Goal: Task Accomplishment & Management: Manage account settings

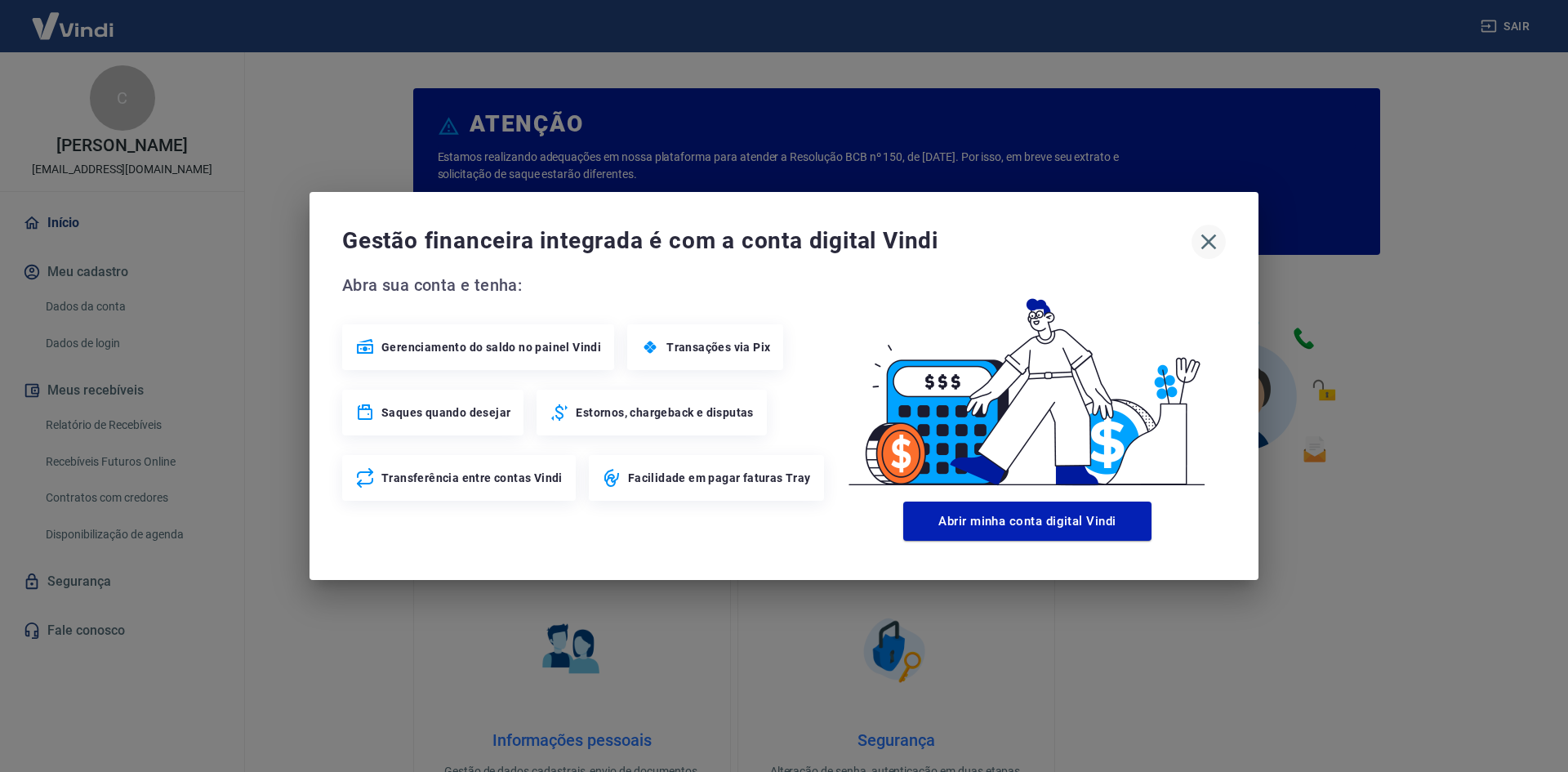
click at [1214, 243] on icon "button" at bounding box center [1208, 242] width 26 height 26
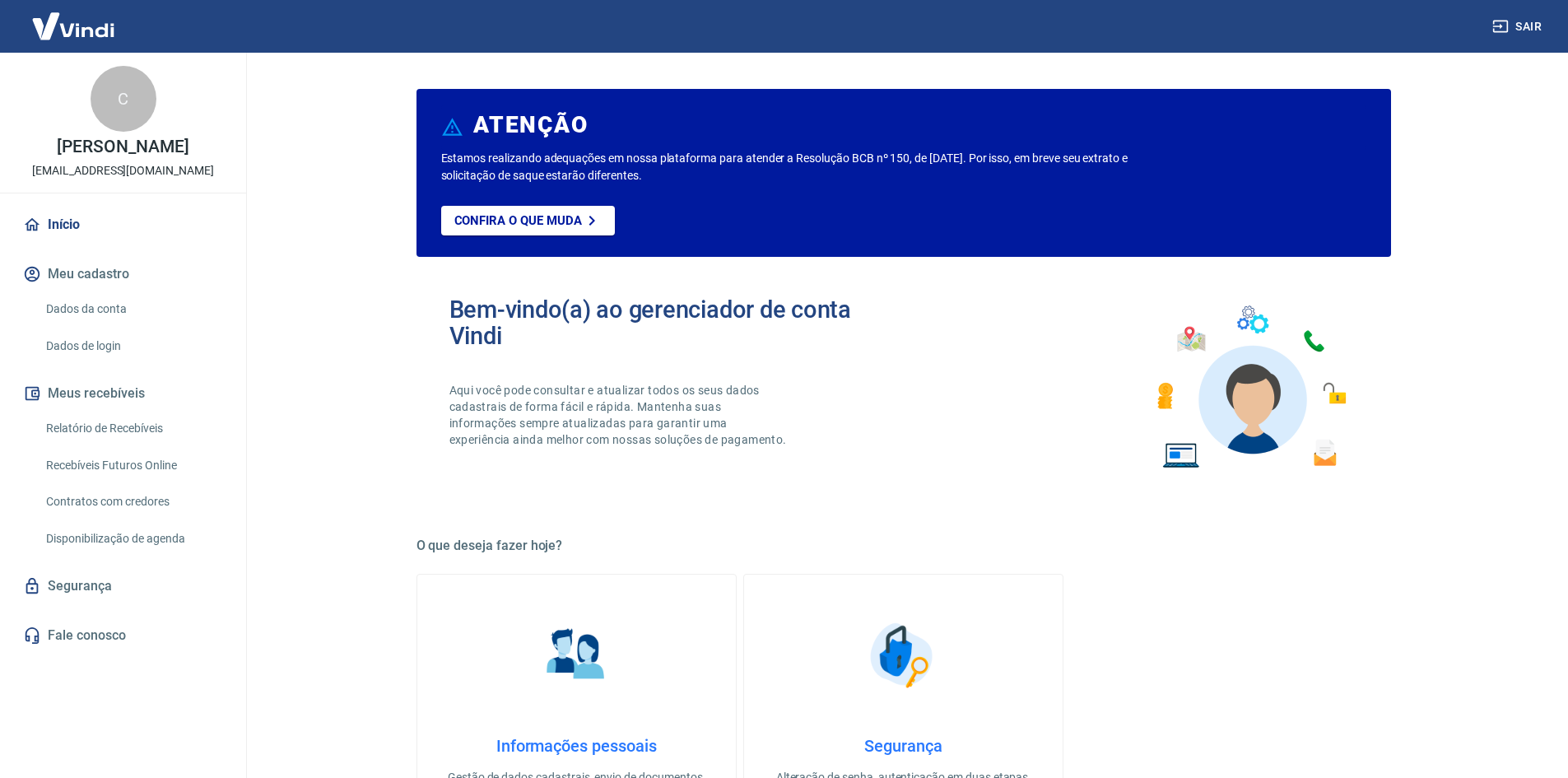
click at [76, 222] on link "Início" at bounding box center [123, 225] width 207 height 36
click at [109, 423] on link "Relatório de Recebíveis" at bounding box center [133, 428] width 187 height 34
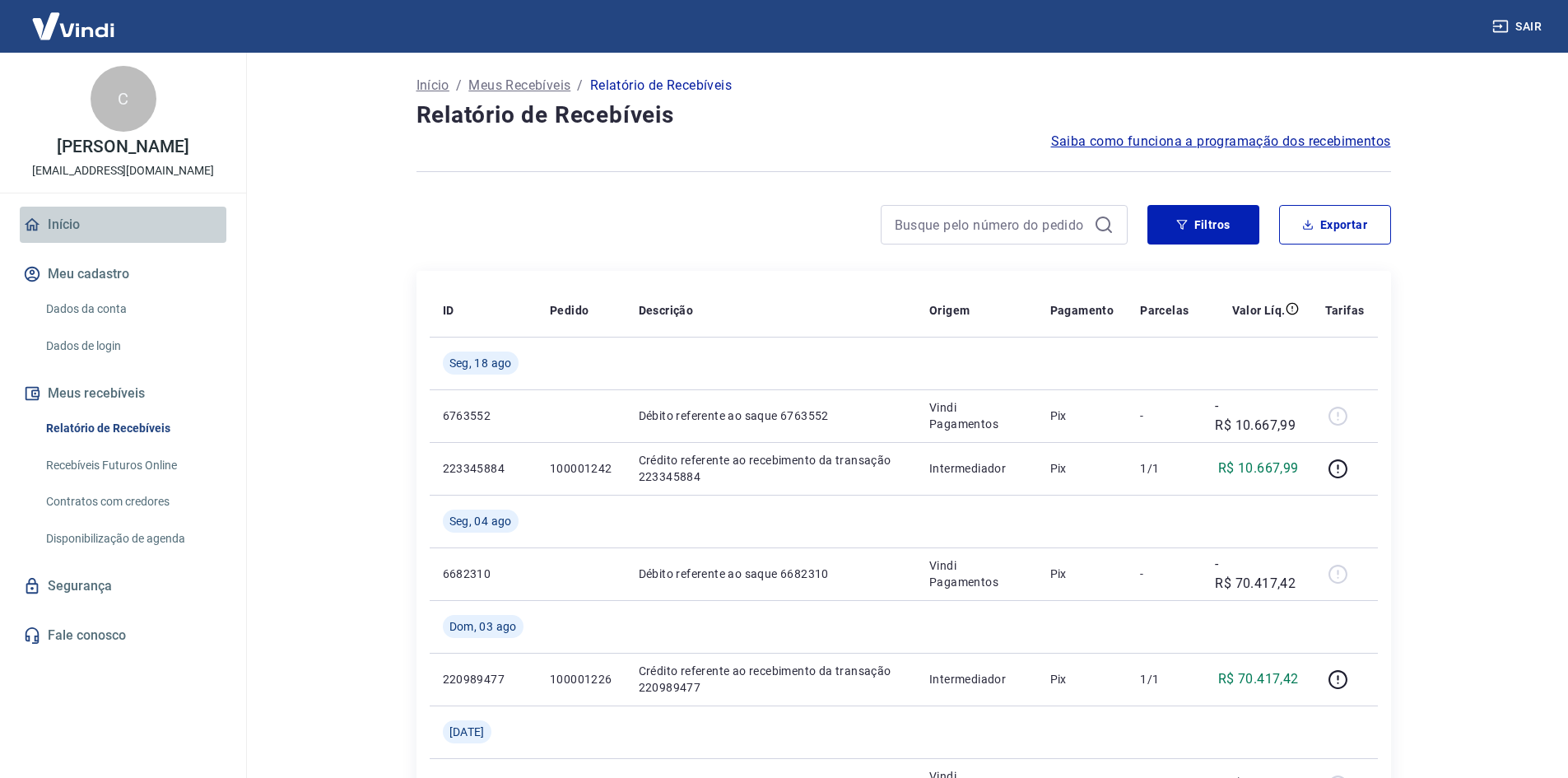
click at [73, 221] on link "Início" at bounding box center [123, 225] width 207 height 36
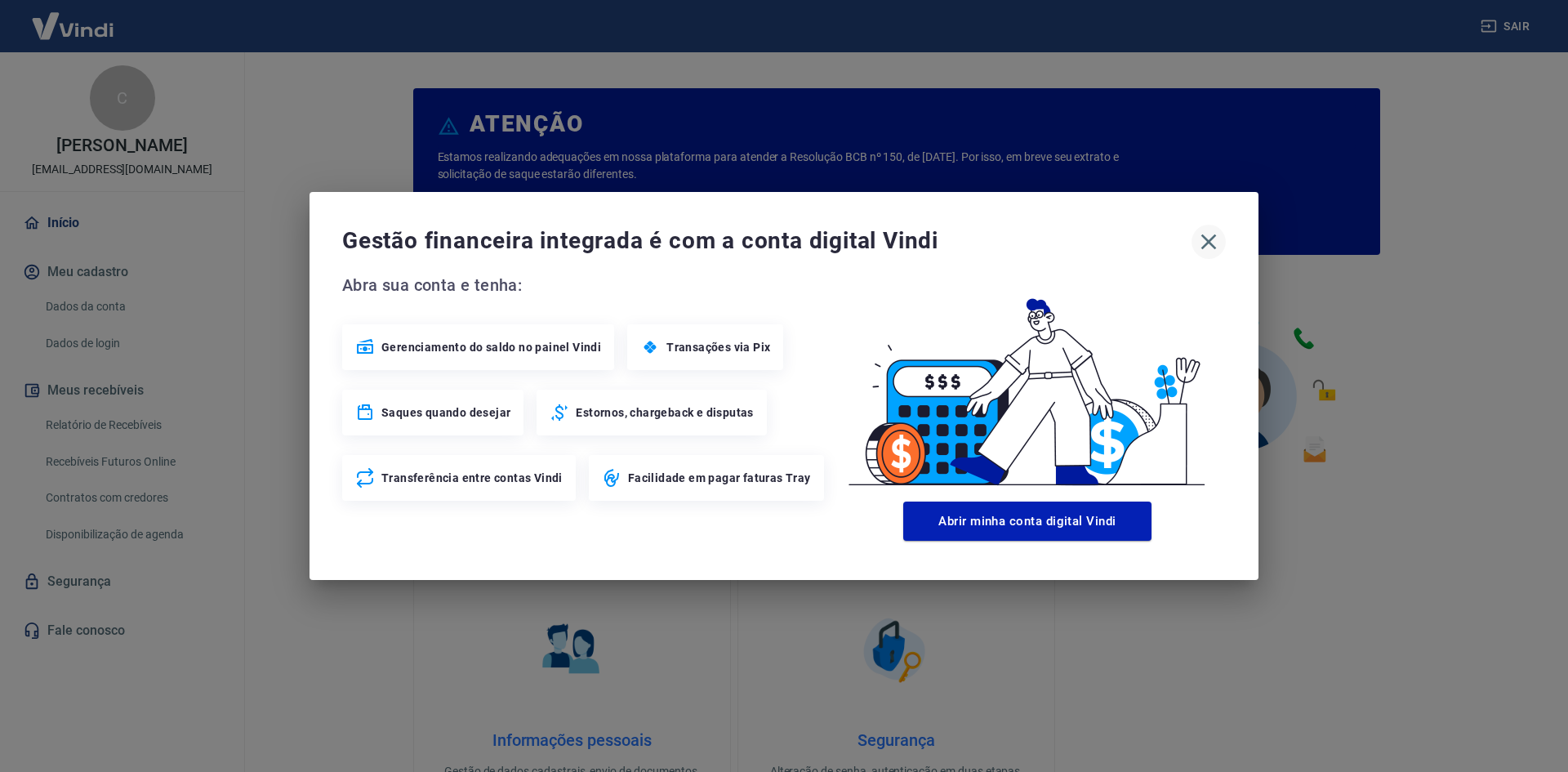
click at [1207, 241] on icon "button" at bounding box center [1209, 242] width 16 height 16
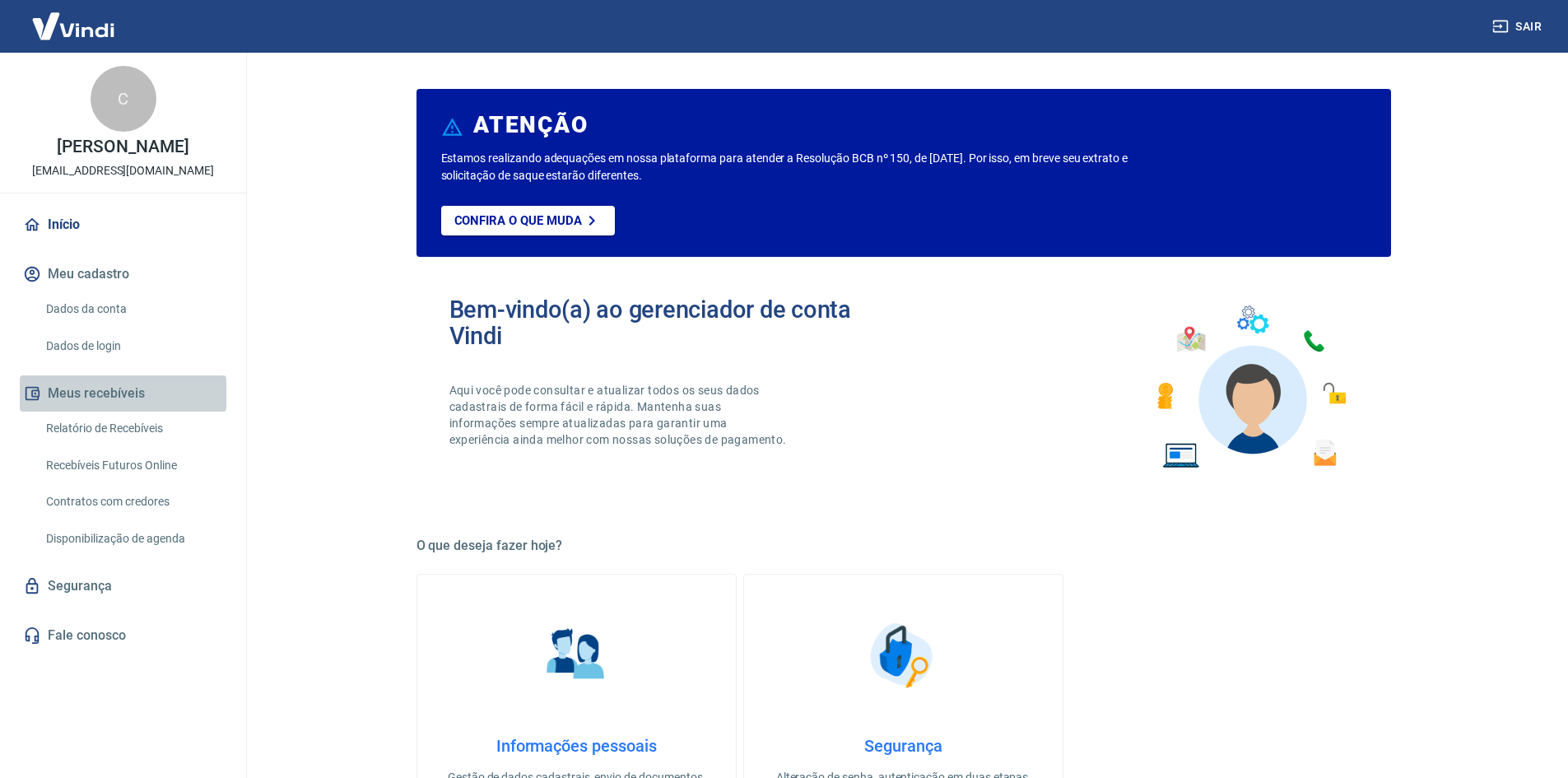
click at [130, 397] on button "Meus recebíveis" at bounding box center [123, 393] width 207 height 36
click at [132, 542] on link "Disponibilização de agenda" at bounding box center [133, 539] width 187 height 34
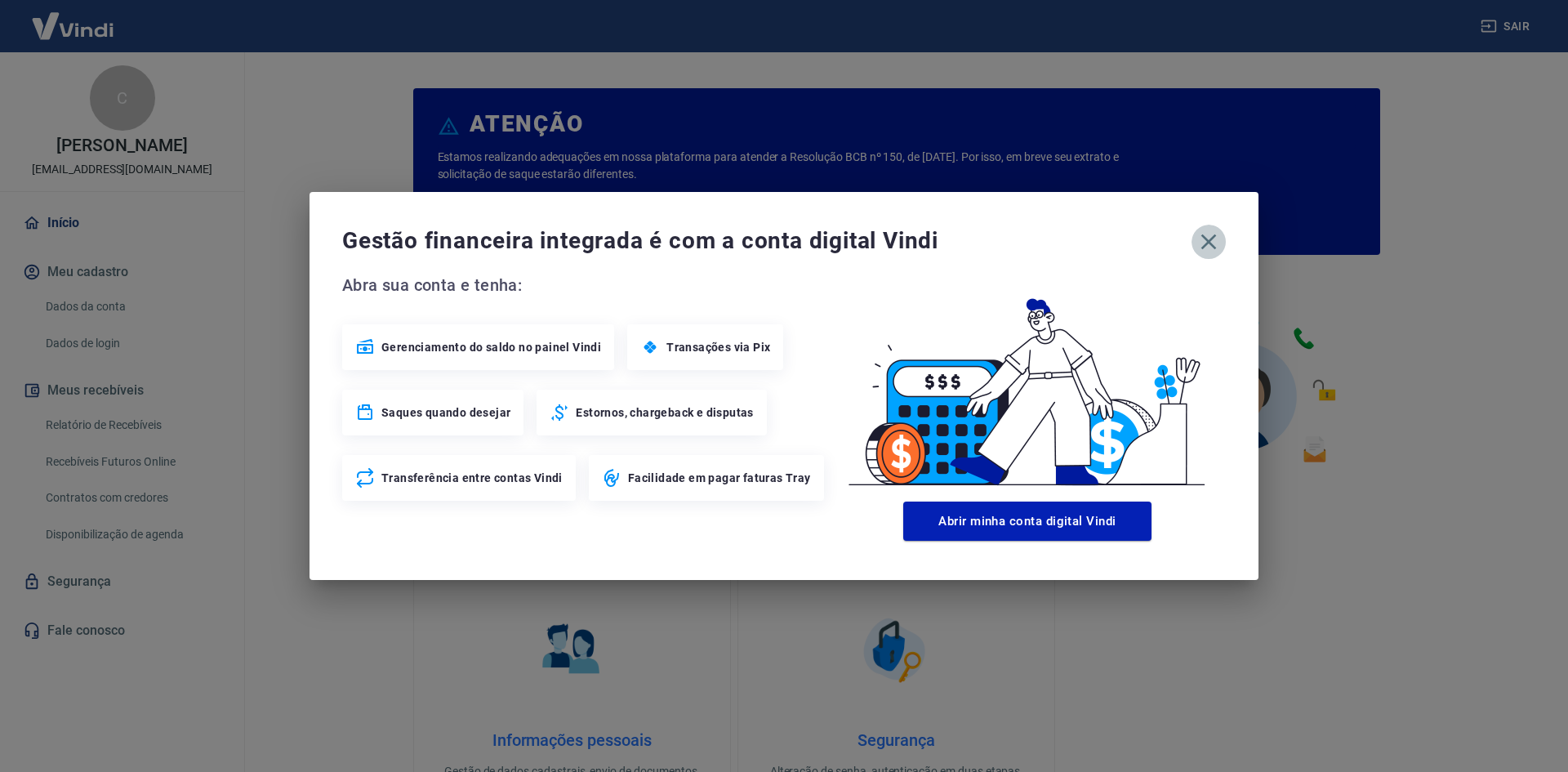
click at [1209, 233] on icon "button" at bounding box center [1208, 242] width 26 height 26
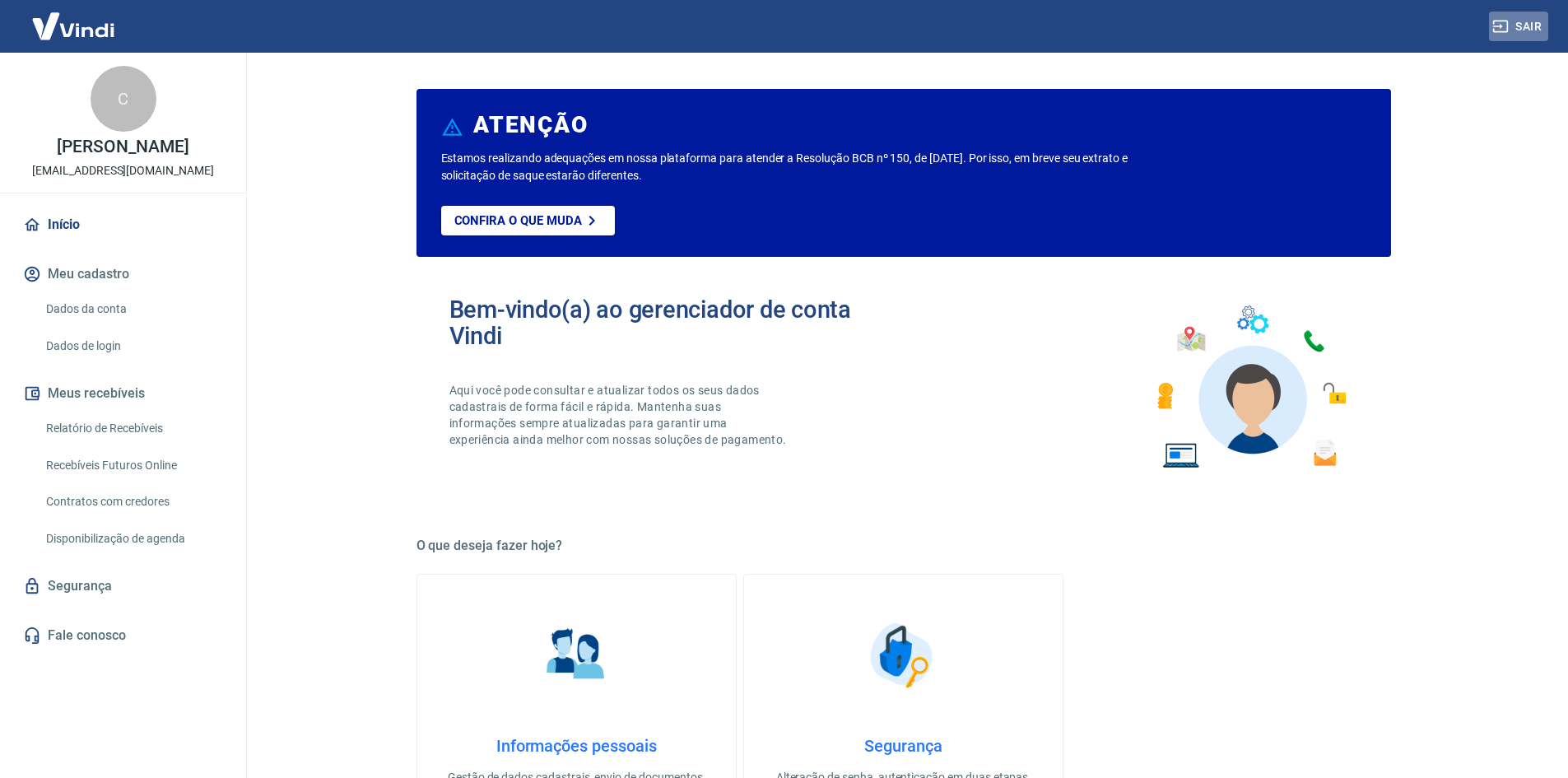
click at [1512, 22] on button "Sair" at bounding box center [1519, 27] width 60 height 31
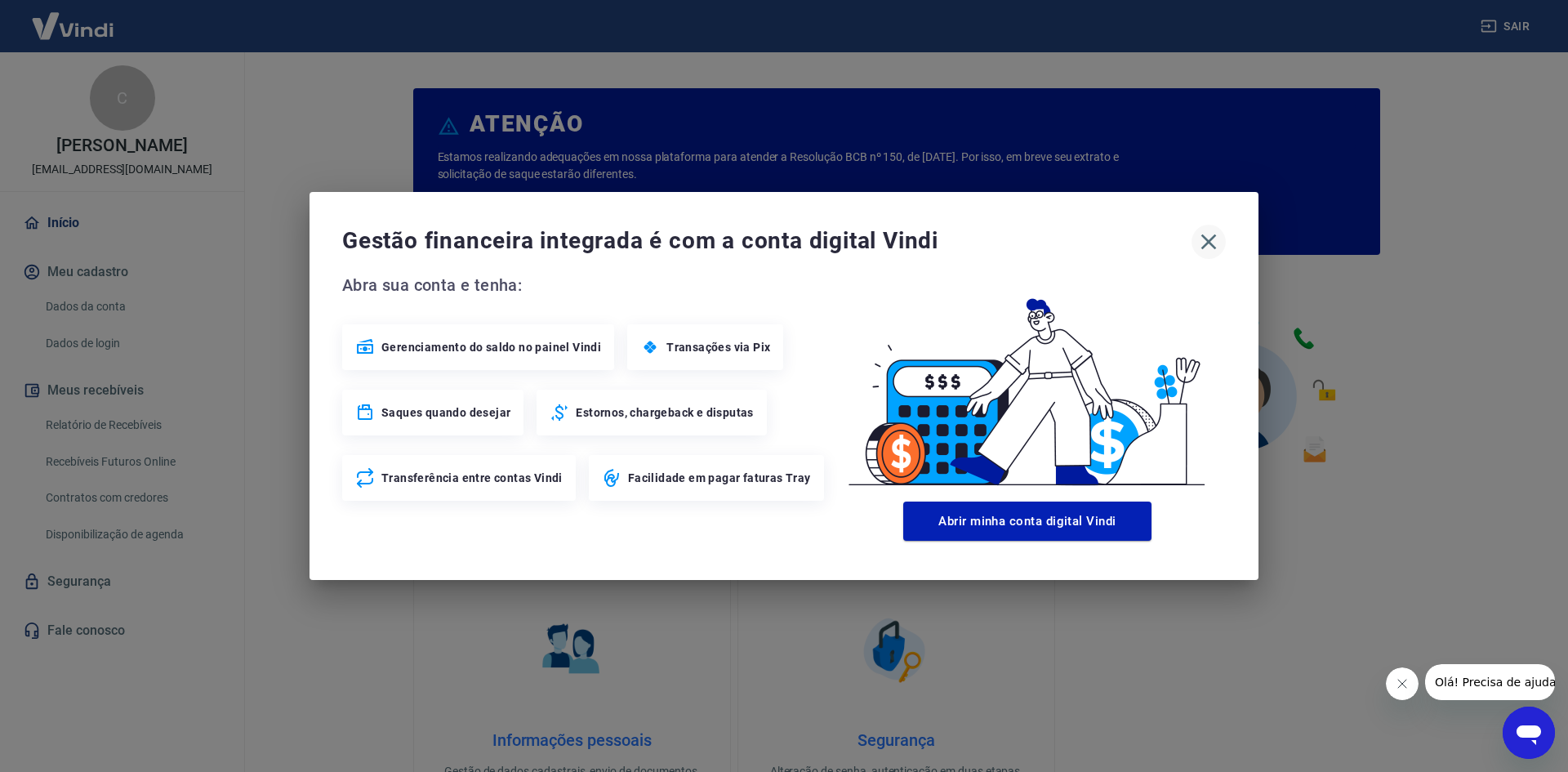
click at [1210, 241] on icon "button" at bounding box center [1208, 242] width 26 height 26
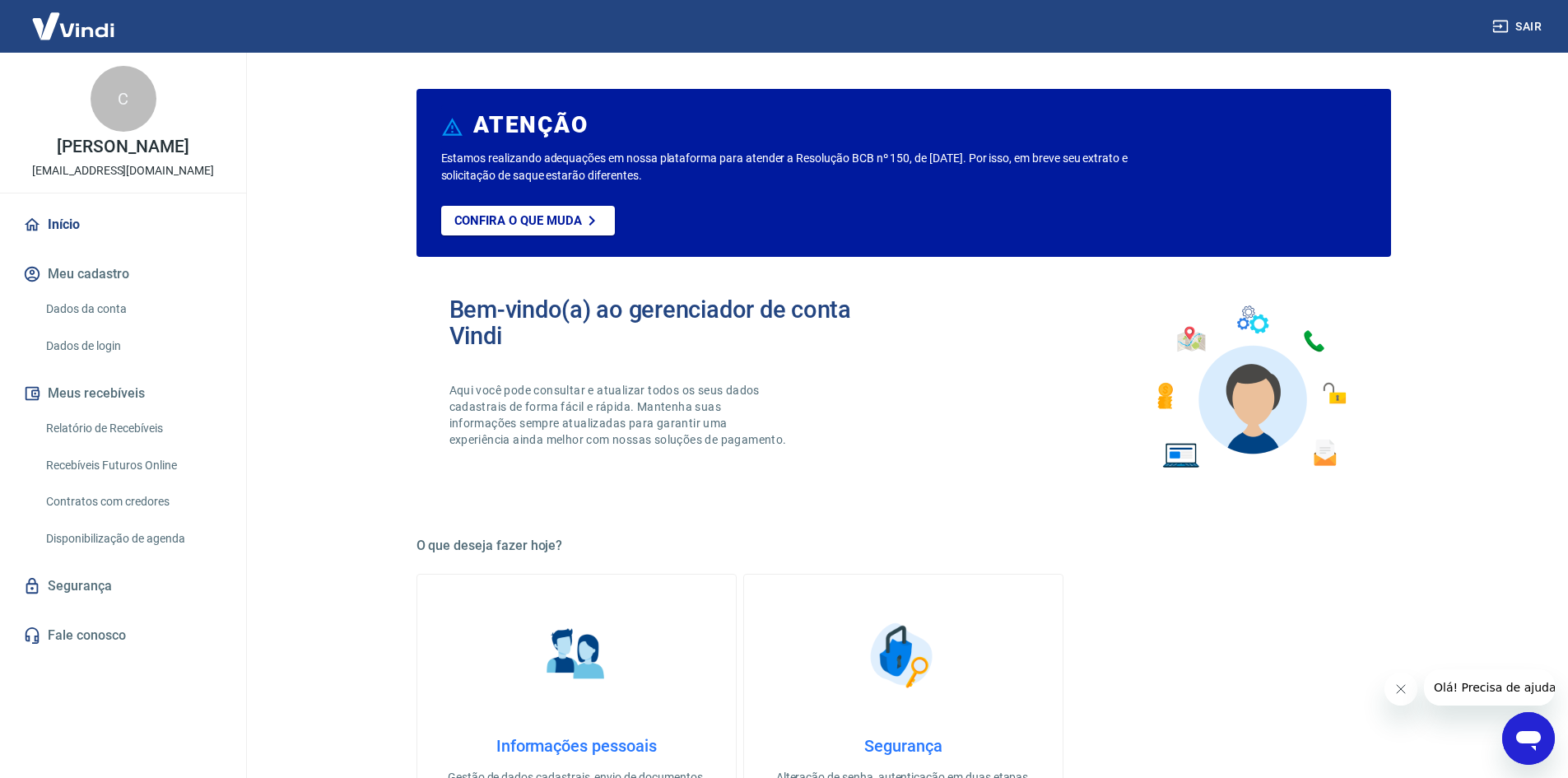
click at [119, 308] on link "Dados da conta" at bounding box center [133, 310] width 187 height 34
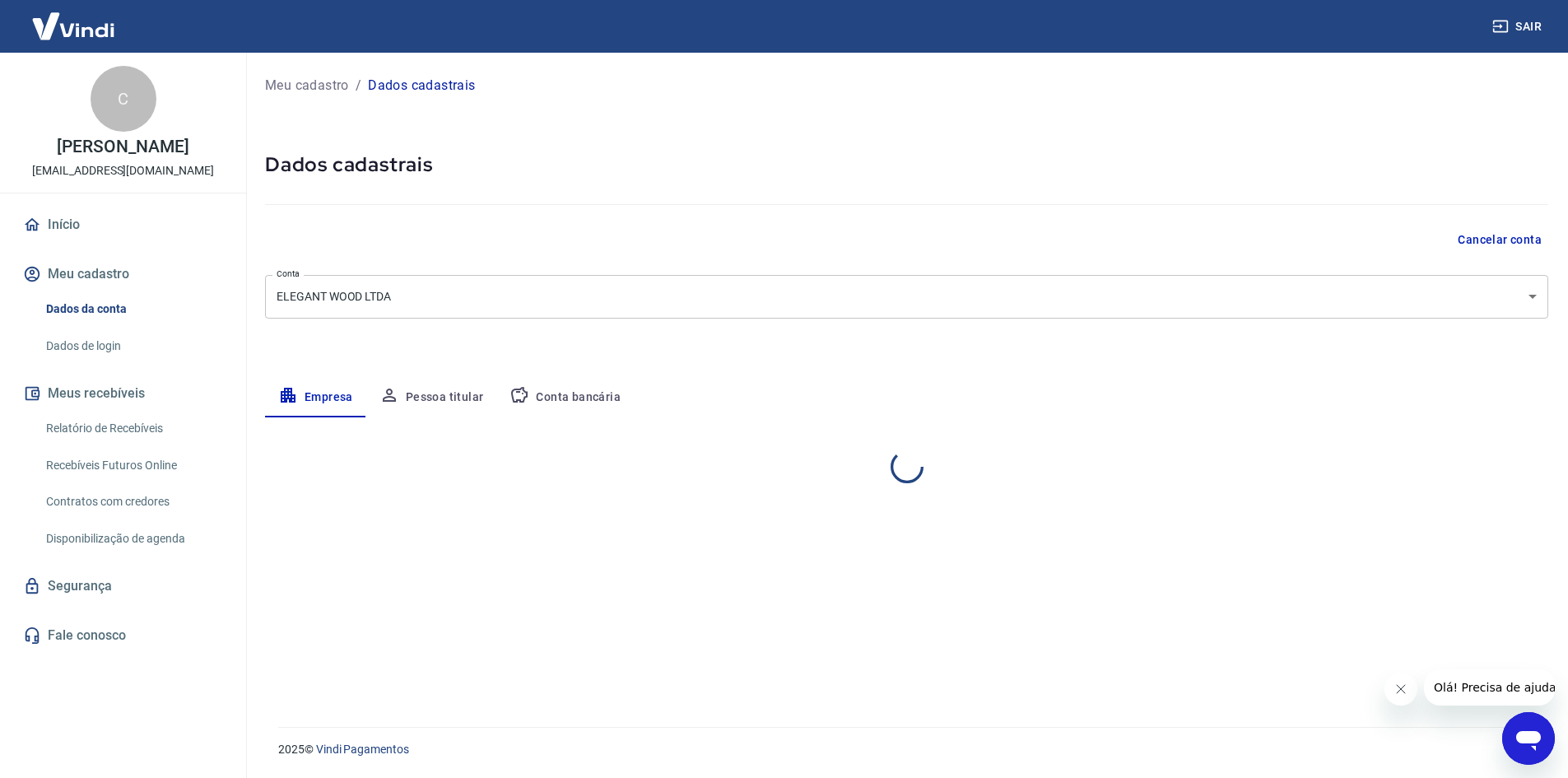
select select "RS"
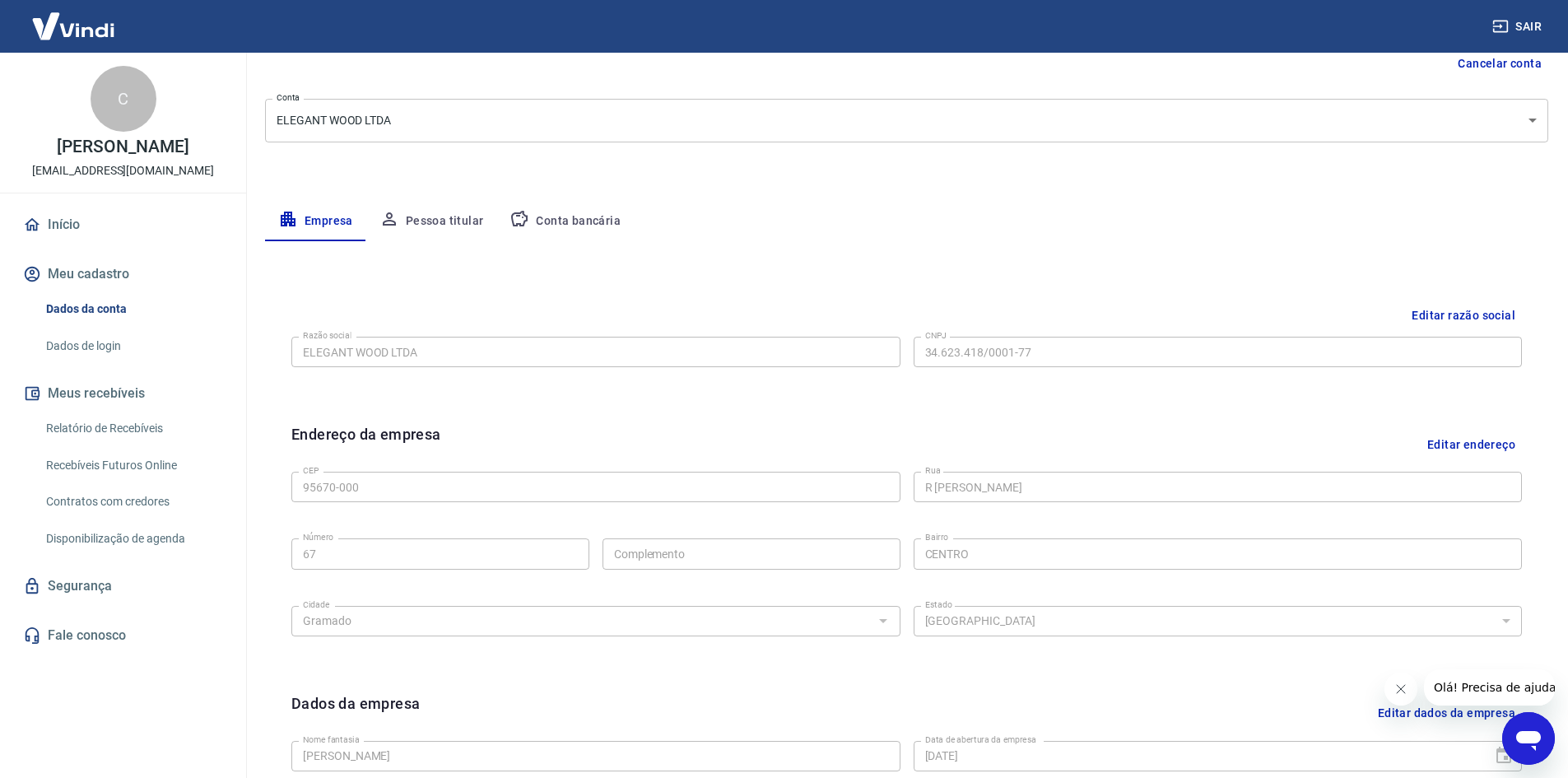
scroll to position [162, 0]
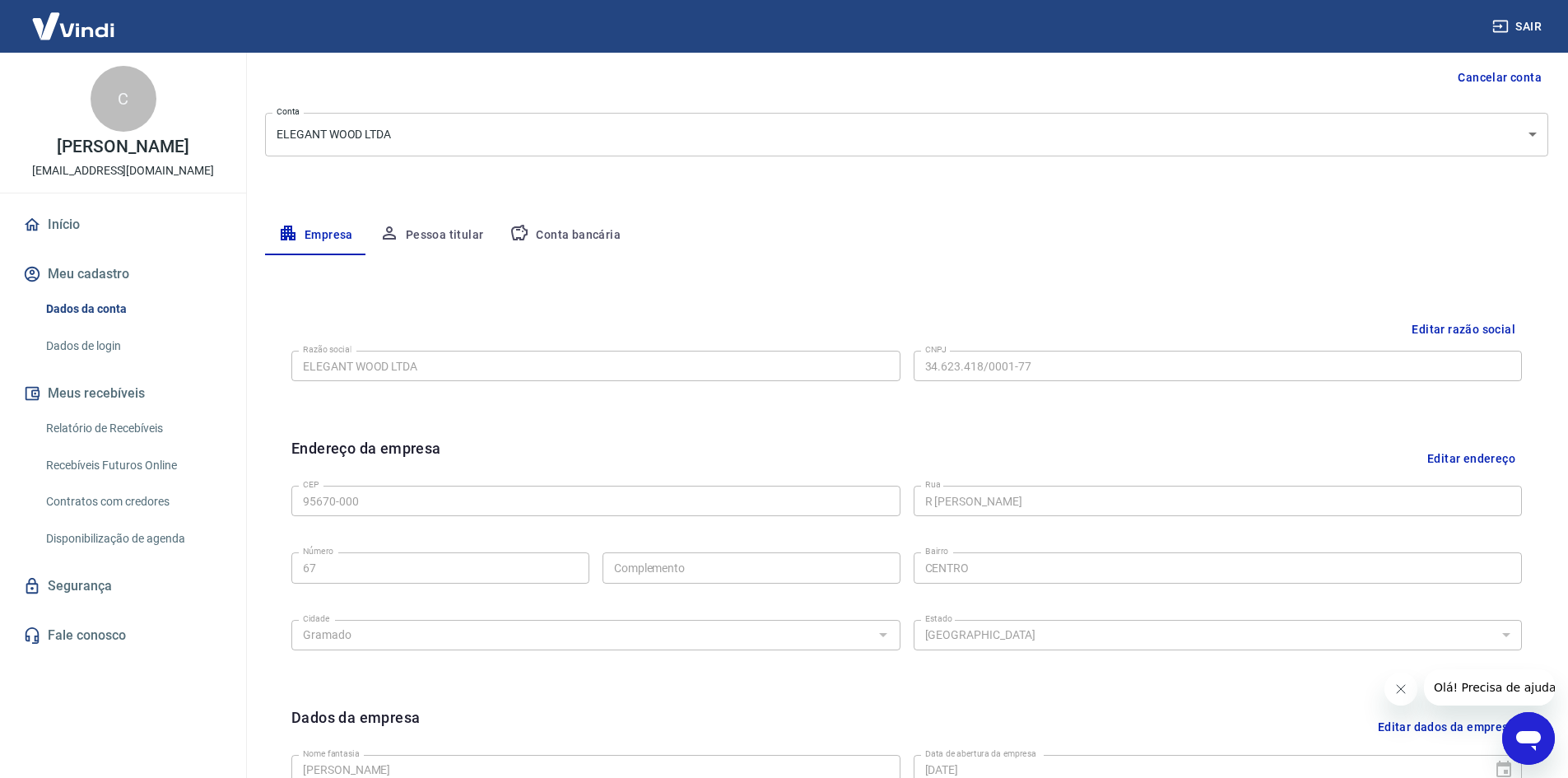
click at [545, 220] on button "Conta bancária" at bounding box center [565, 236] width 137 height 40
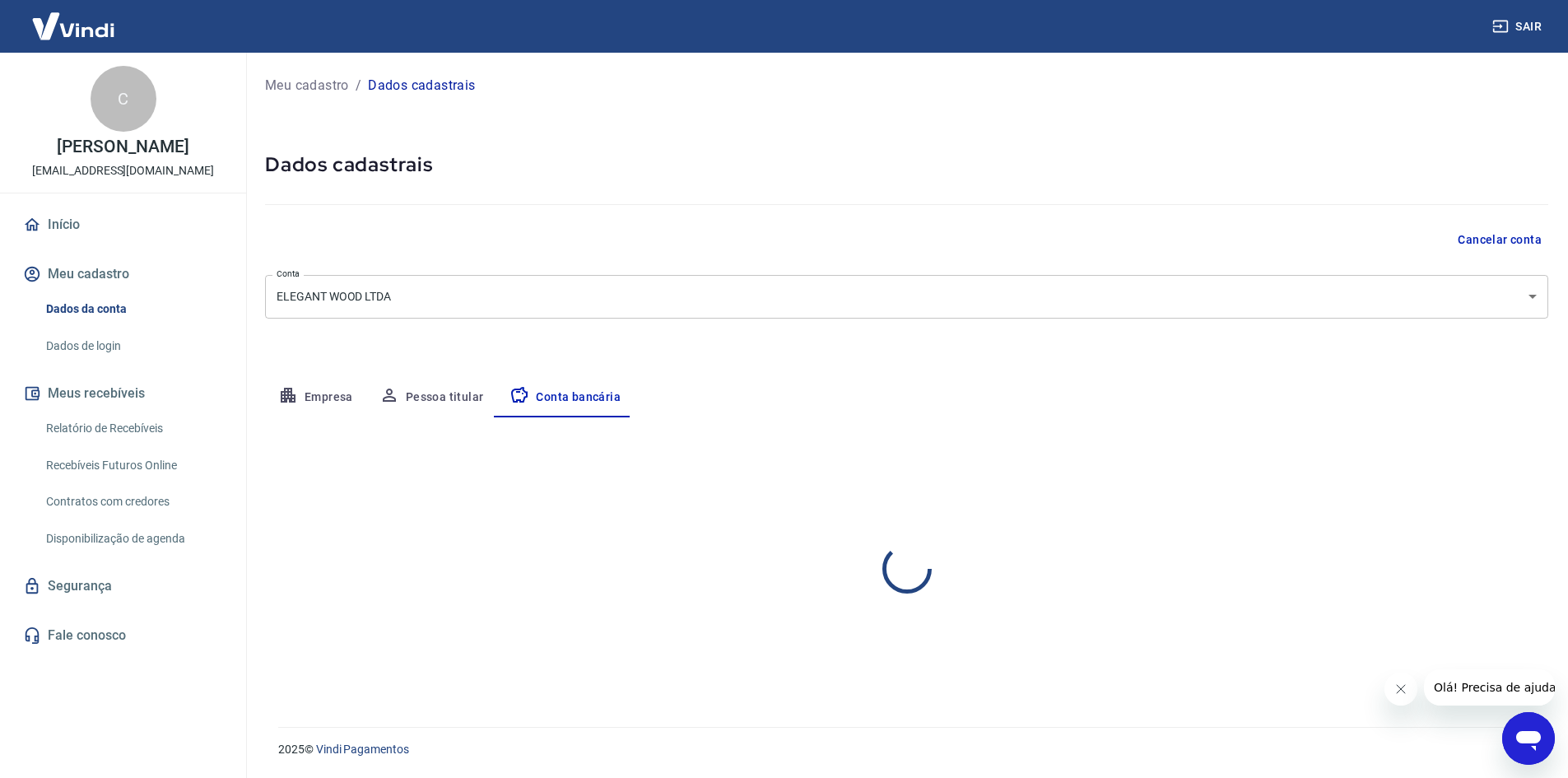
scroll to position [0, 0]
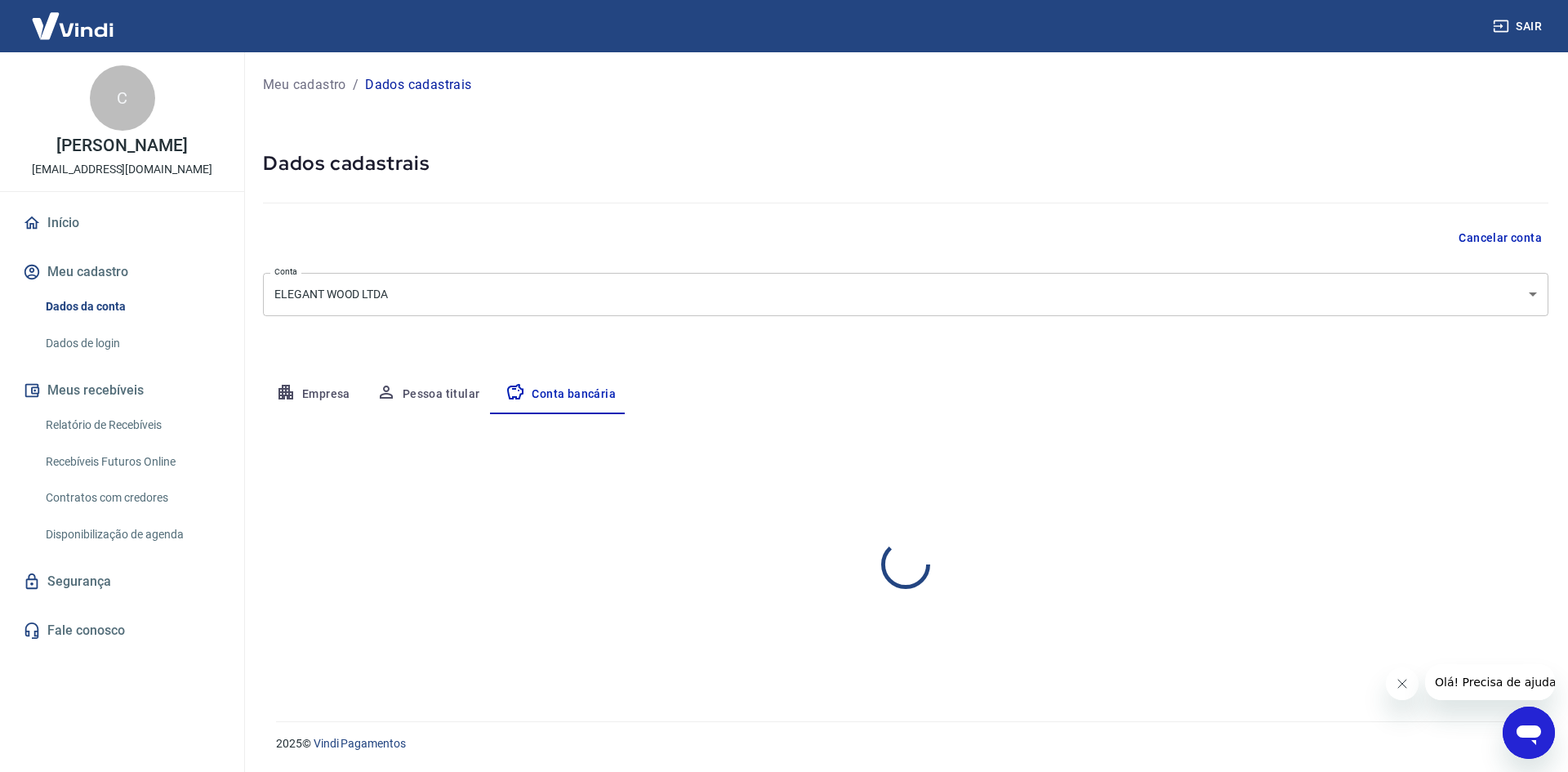
select select "1"
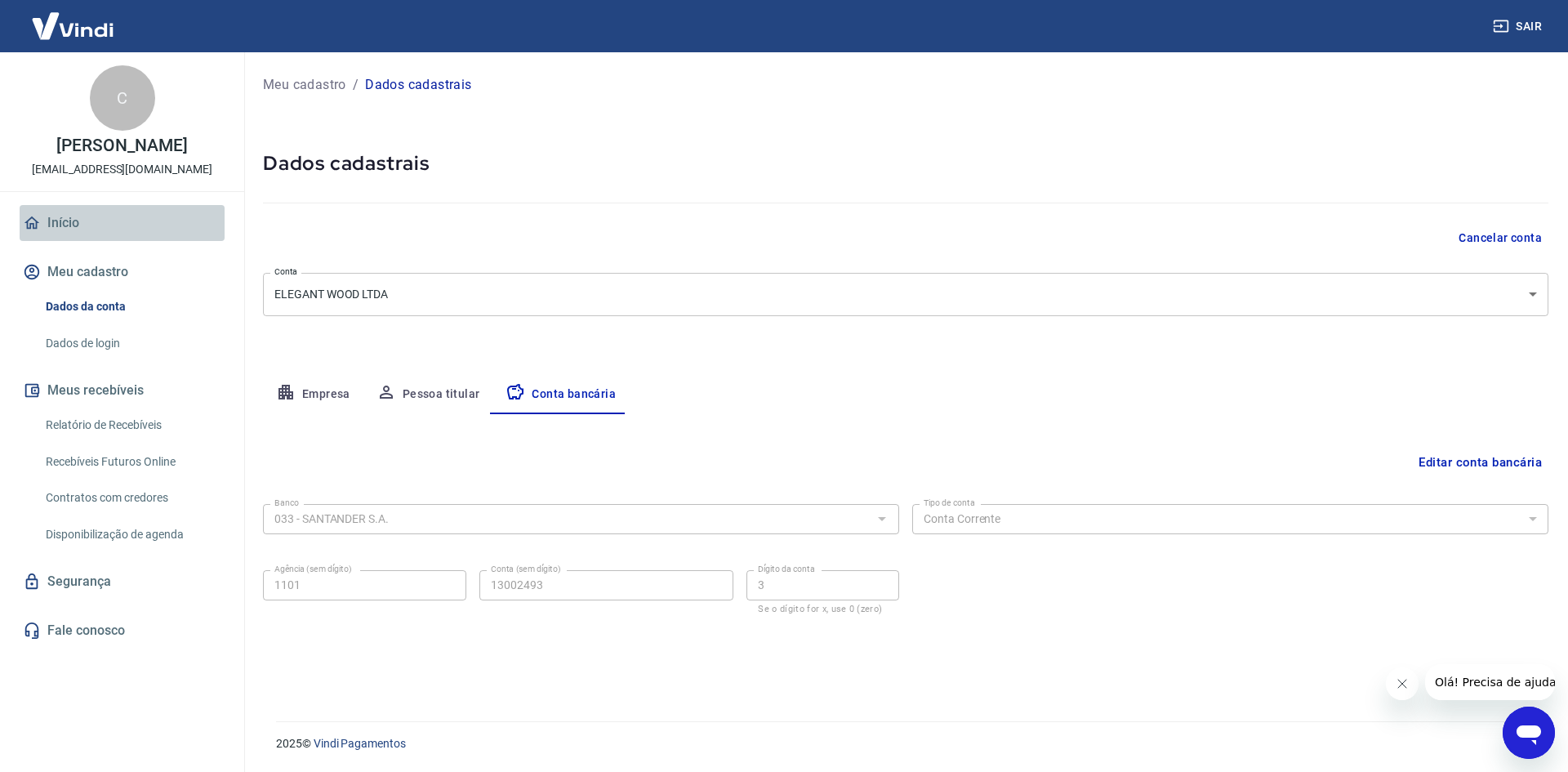
click at [32, 221] on icon at bounding box center [32, 223] width 18 height 18
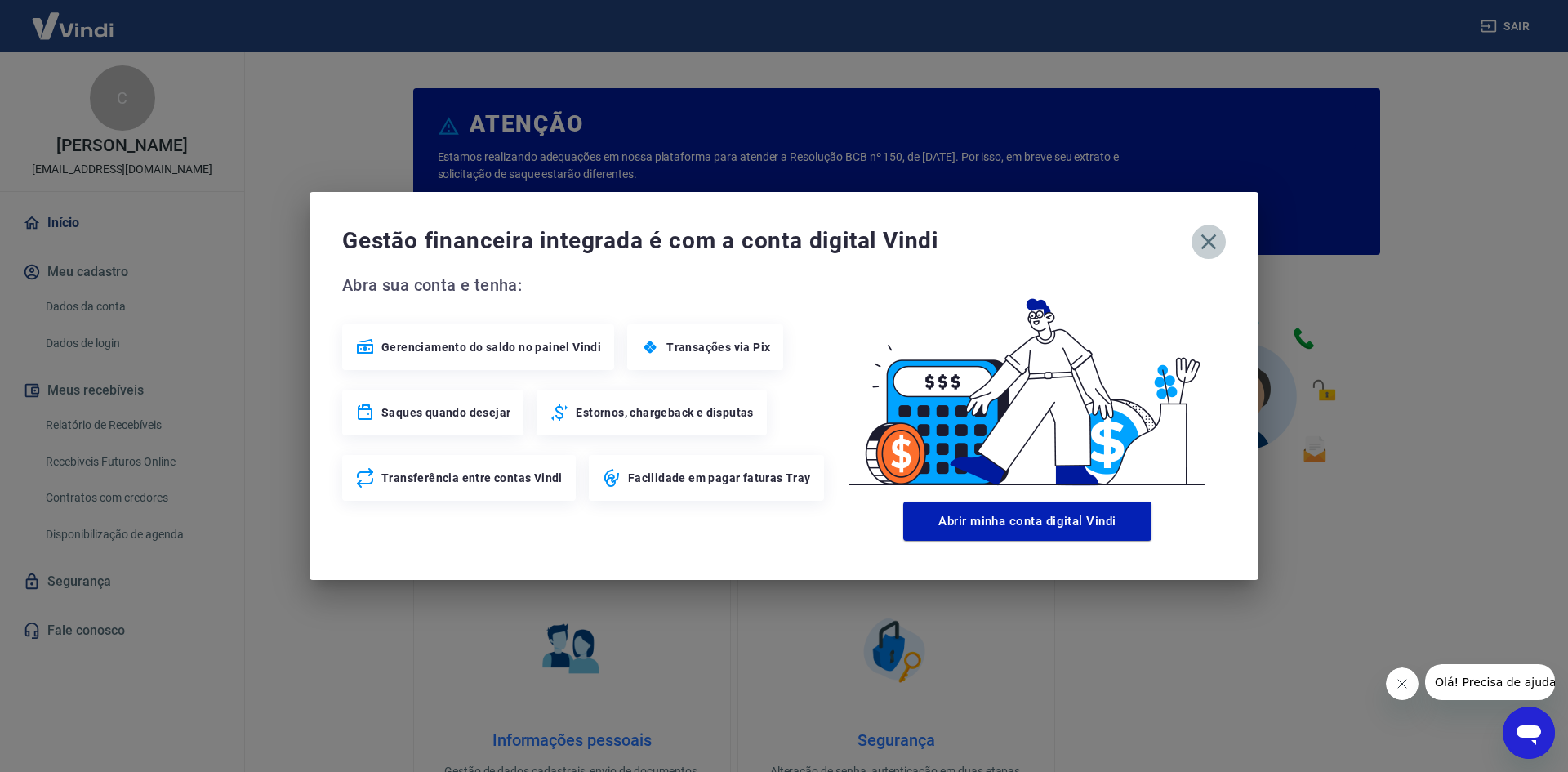
click at [1224, 241] on button "button" at bounding box center [1208, 241] width 35 height 35
